Goal: Task Accomplishment & Management: Use online tool/utility

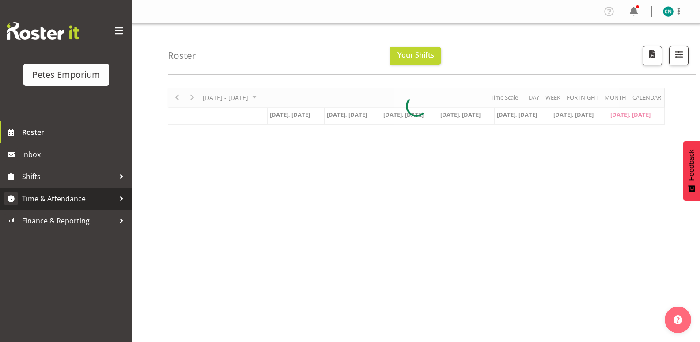
click at [80, 195] on span "Time & Attendance" at bounding box center [68, 198] width 93 height 13
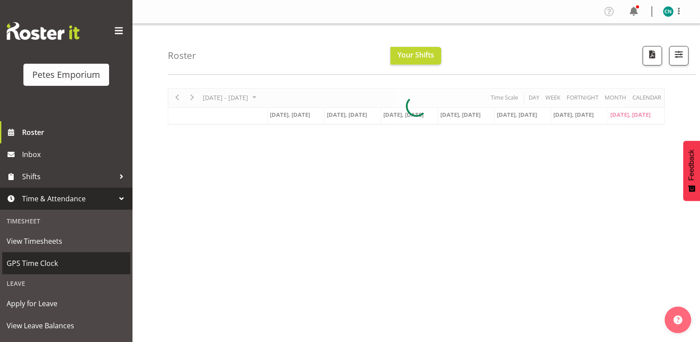
click at [48, 259] on span "GPS Time Clock" at bounding box center [66, 262] width 119 height 13
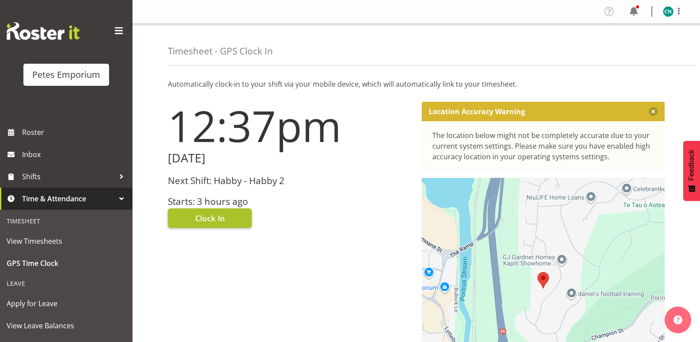
click at [222, 220] on span "Clock In" at bounding box center [210, 217] width 30 height 11
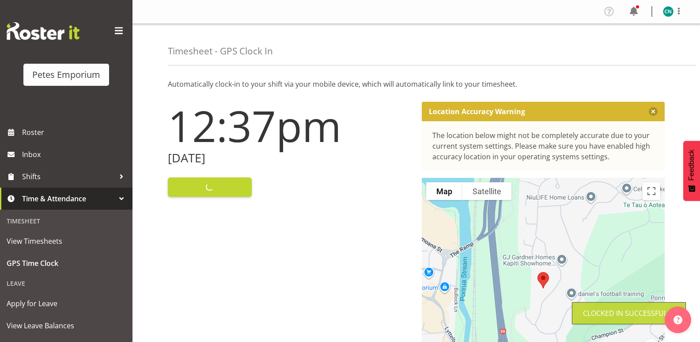
click at [666, 11] on img at bounding box center [668, 11] width 11 height 11
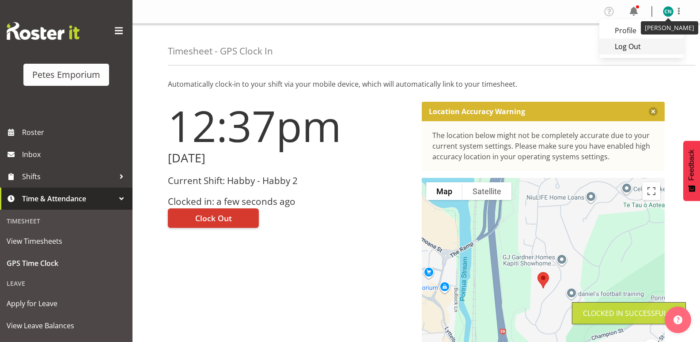
click at [628, 46] on link "Log Out" at bounding box center [642, 46] width 85 height 16
